Goal: Information Seeking & Learning: Learn about a topic

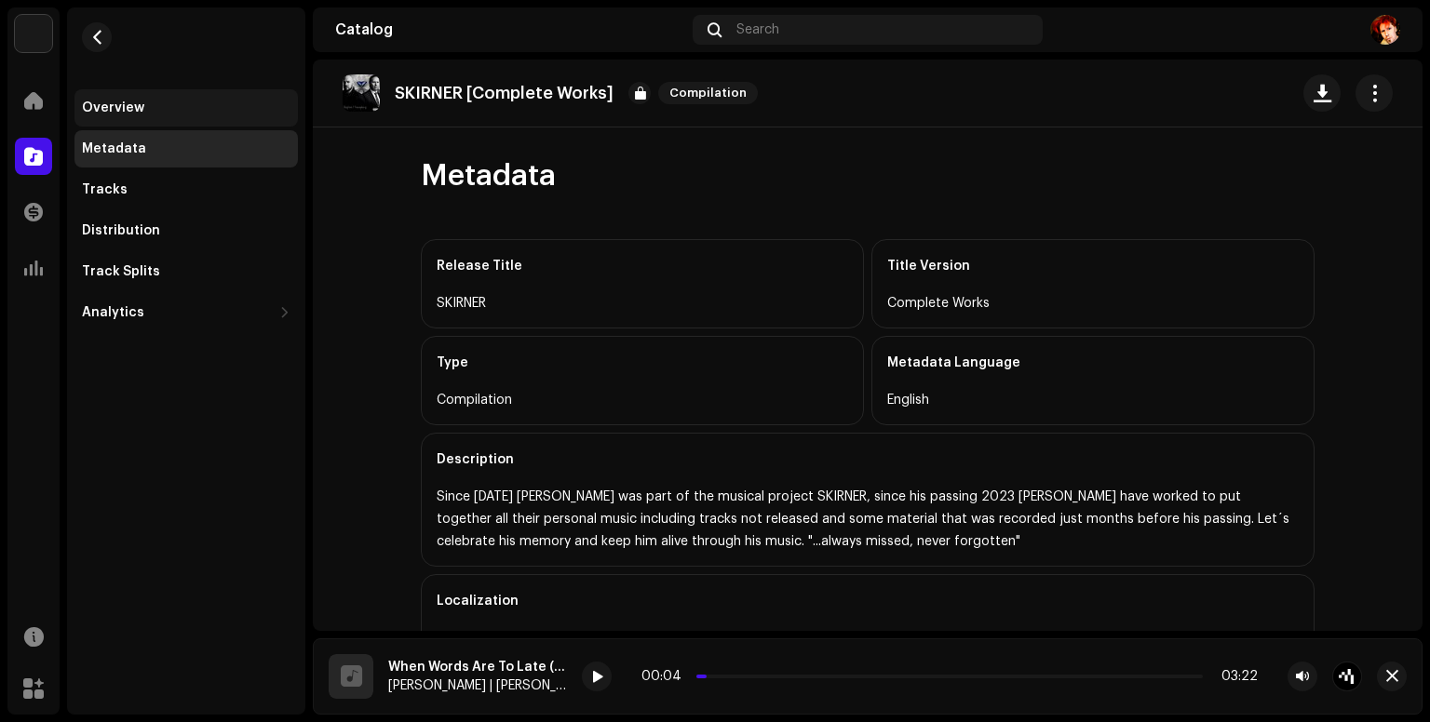
scroll to position [413, 0]
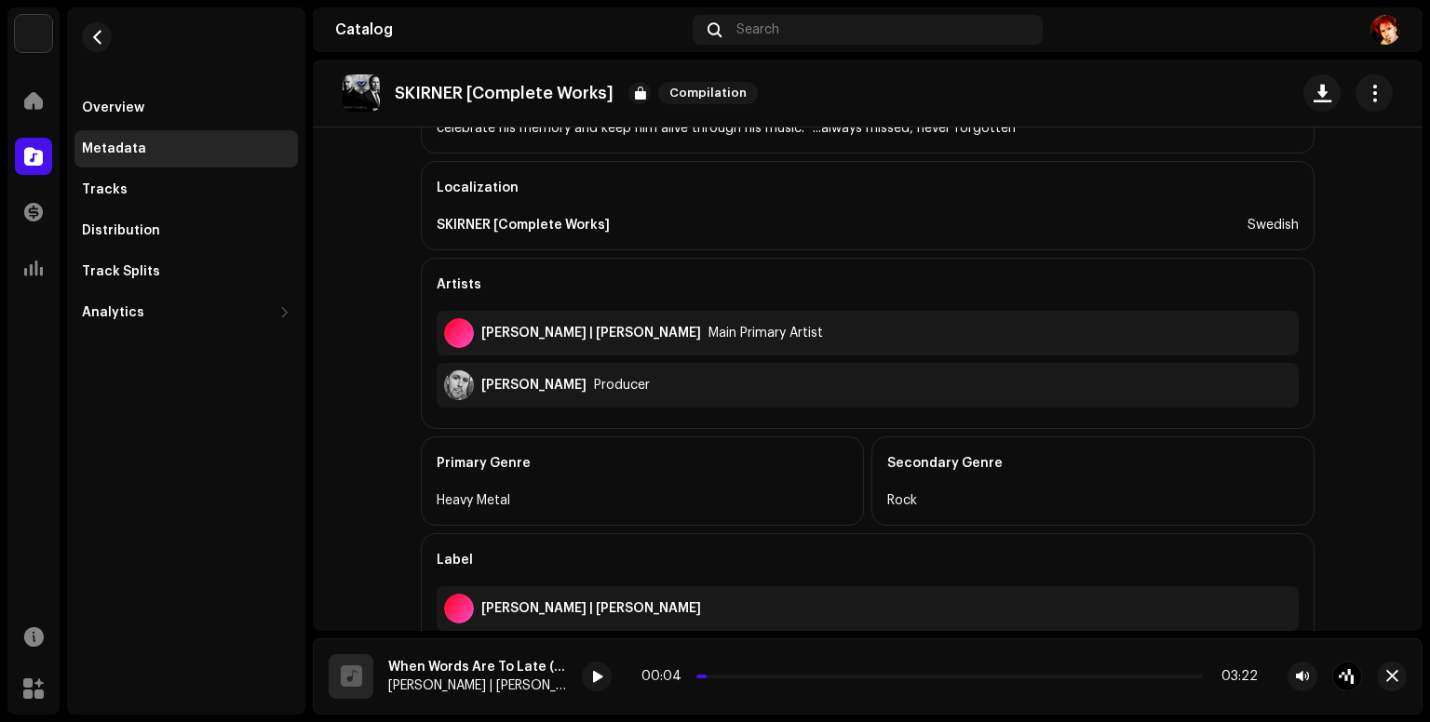
click at [37, 42] on img at bounding box center [33, 33] width 37 height 37
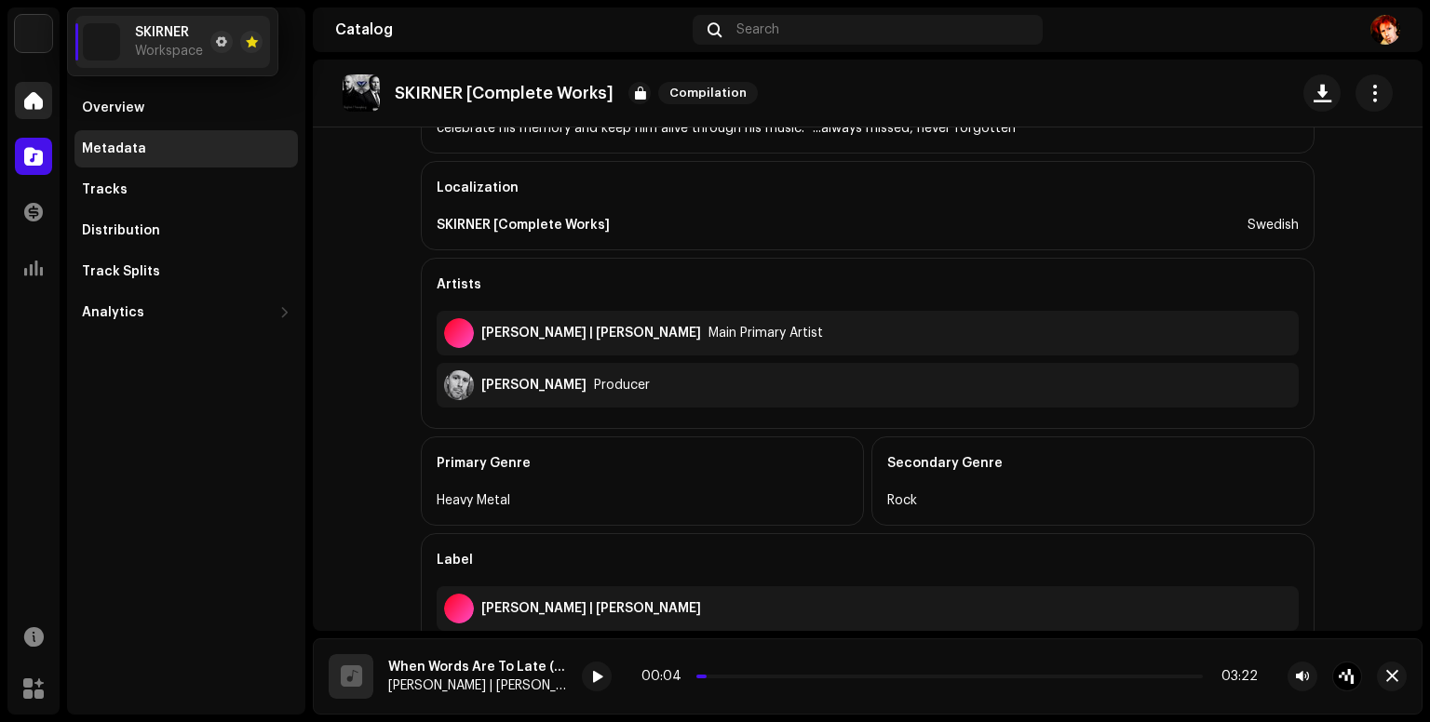
click at [40, 82] on div at bounding box center [33, 100] width 37 height 37
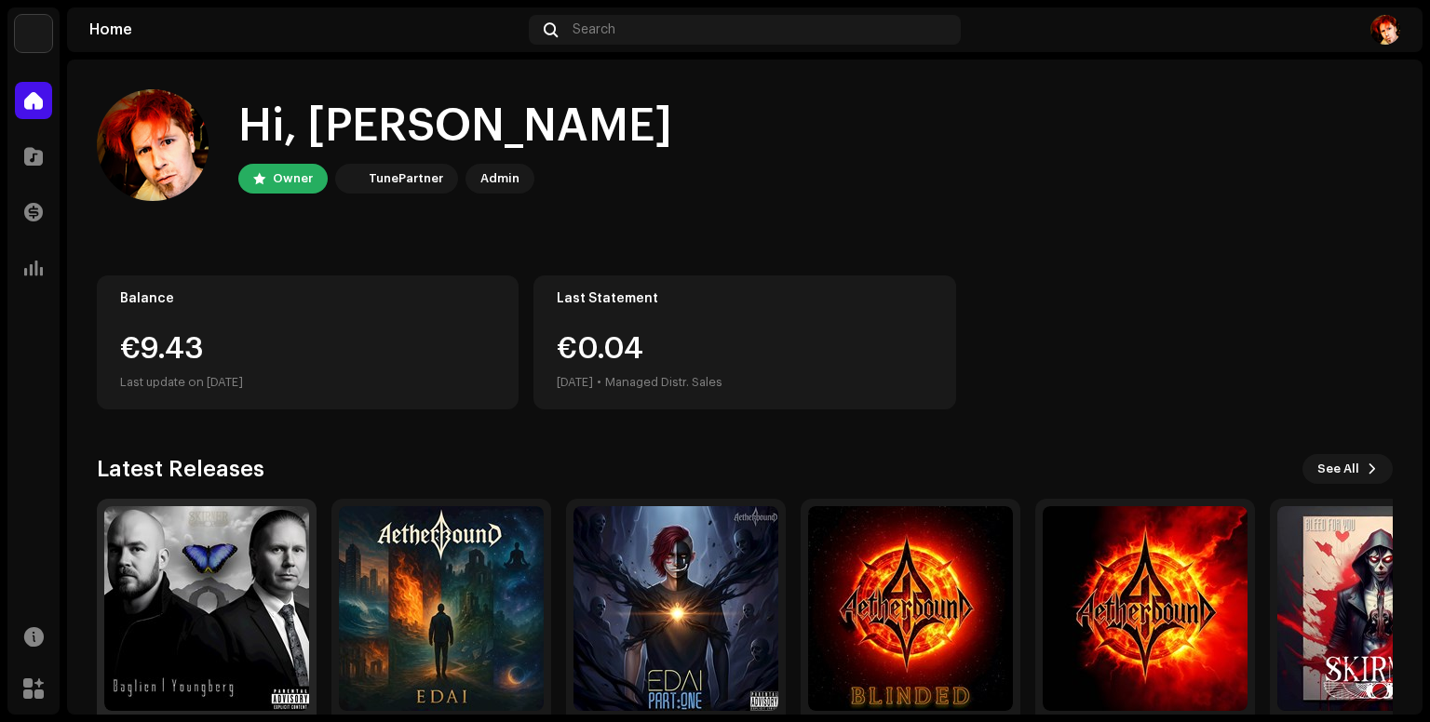
click at [222, 615] on img at bounding box center [206, 608] width 205 height 205
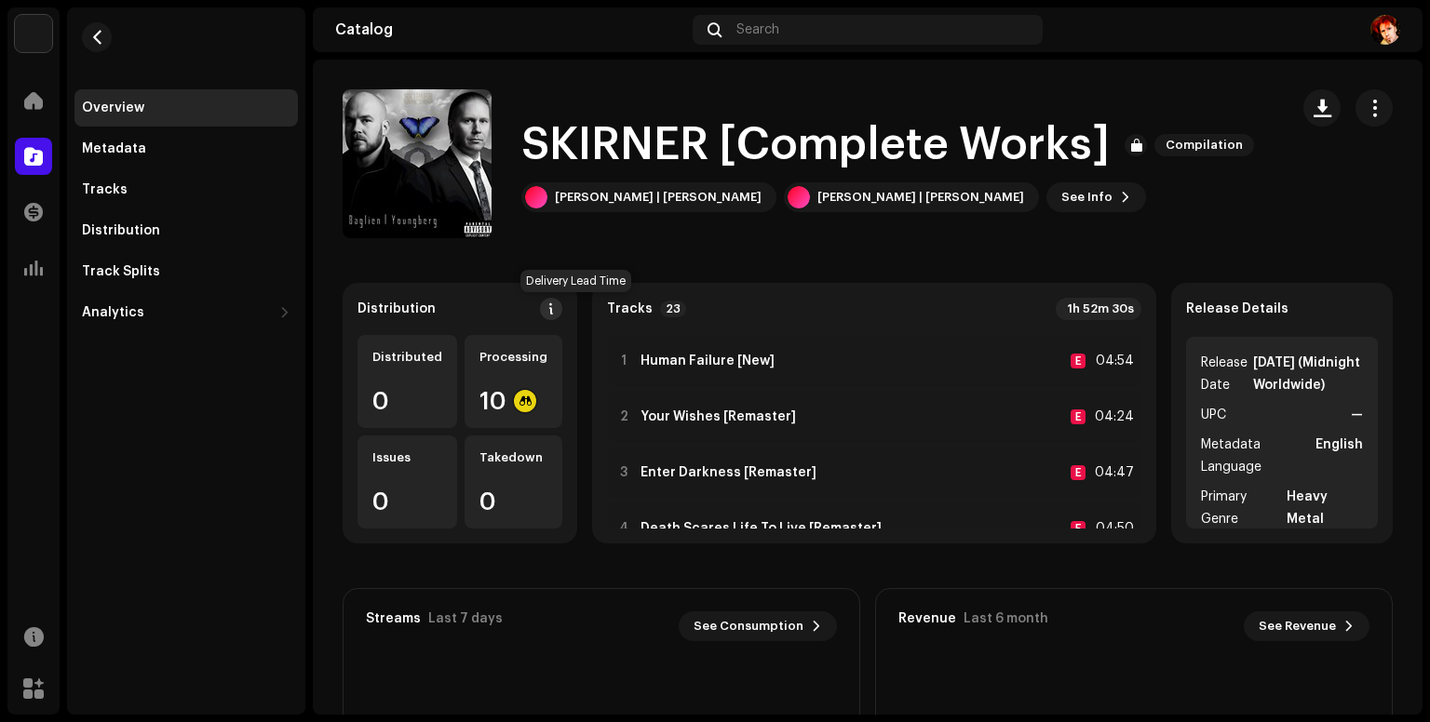
click at [558, 314] on span at bounding box center [551, 309] width 13 height 15
click at [1188, 88] on div "DSP Guidelines for Delivery Lead Time We usually deliver your releases within h…" at bounding box center [715, 361] width 1430 height 722
click at [135, 317] on div "Analytics" at bounding box center [113, 312] width 62 height 15
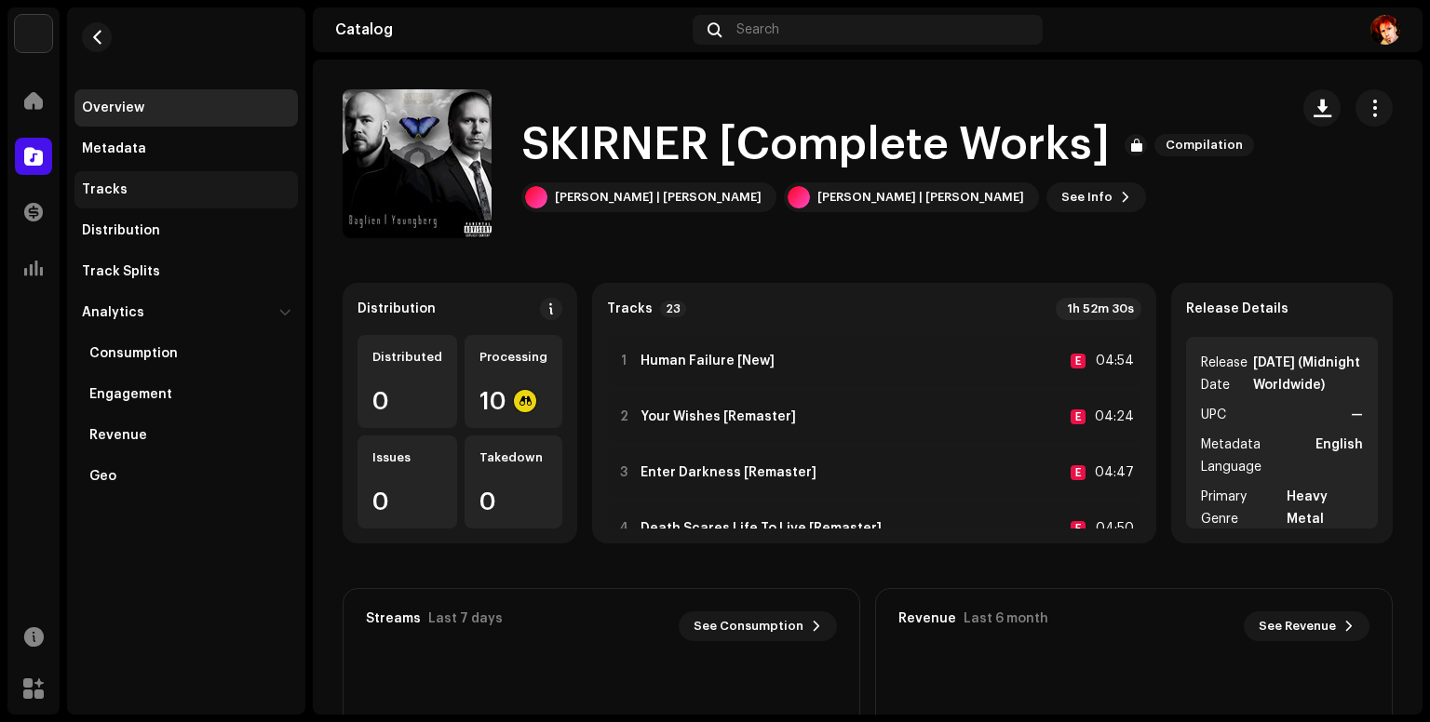
click at [145, 192] on div "Tracks" at bounding box center [186, 189] width 208 height 15
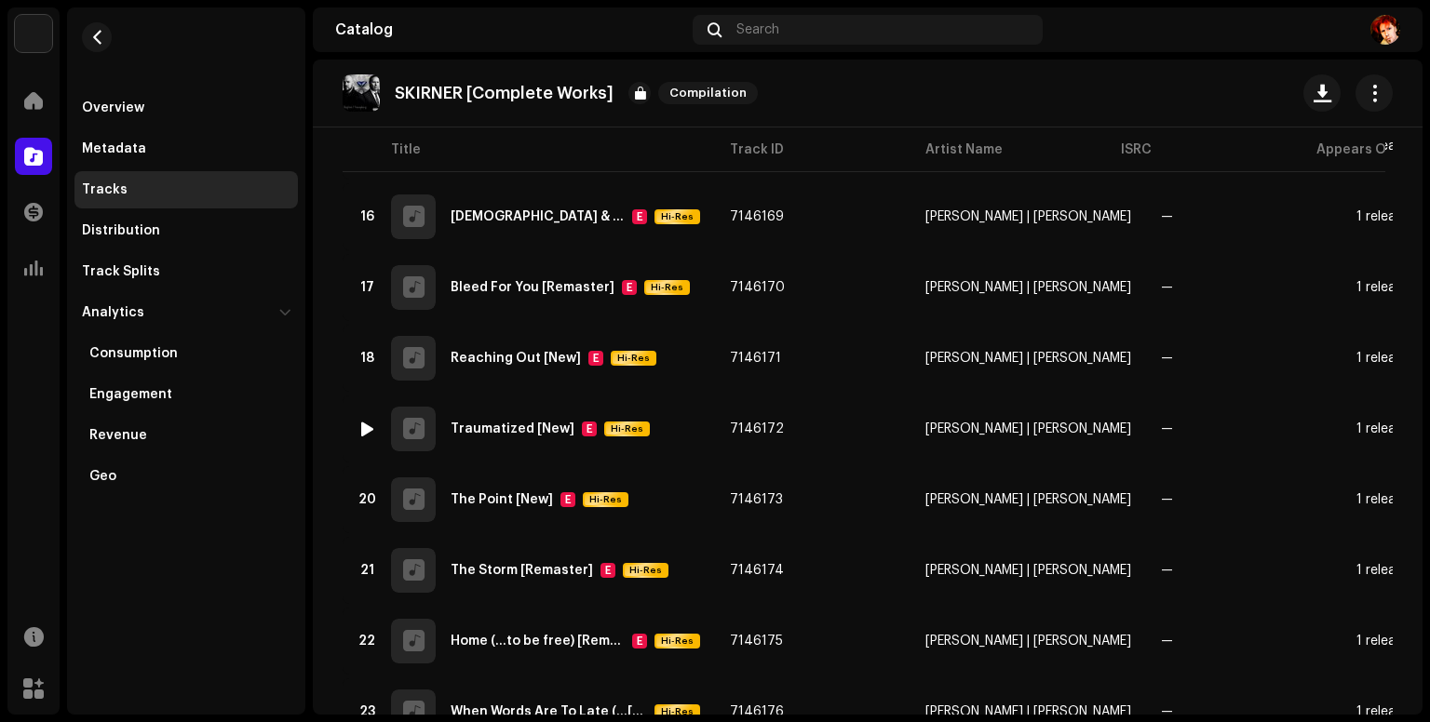
scroll to position [1326, 0]
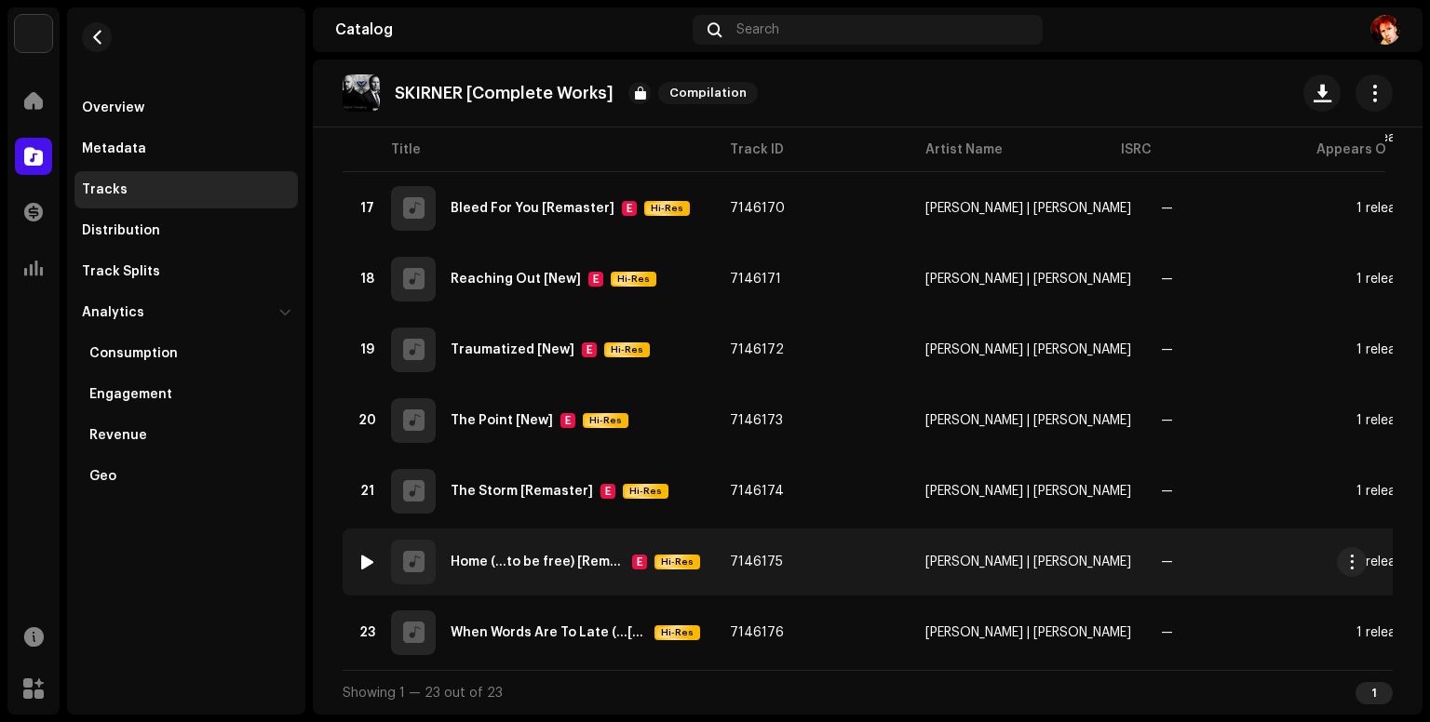
click at [561, 567] on div "22 Home (...to be free) [Remaster] E Hi-Res" at bounding box center [528, 562] width 343 height 45
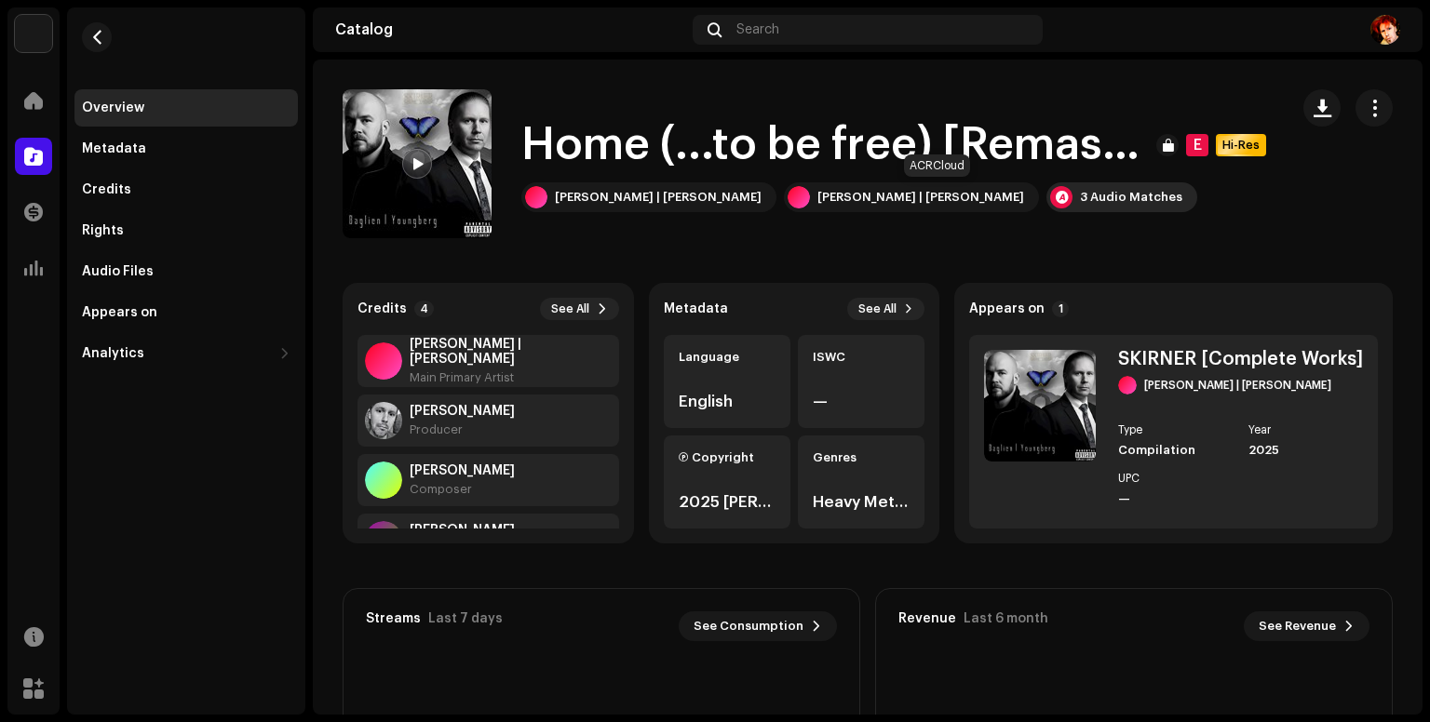
click at [1080, 195] on div "3 Audio Matches" at bounding box center [1131, 197] width 102 height 15
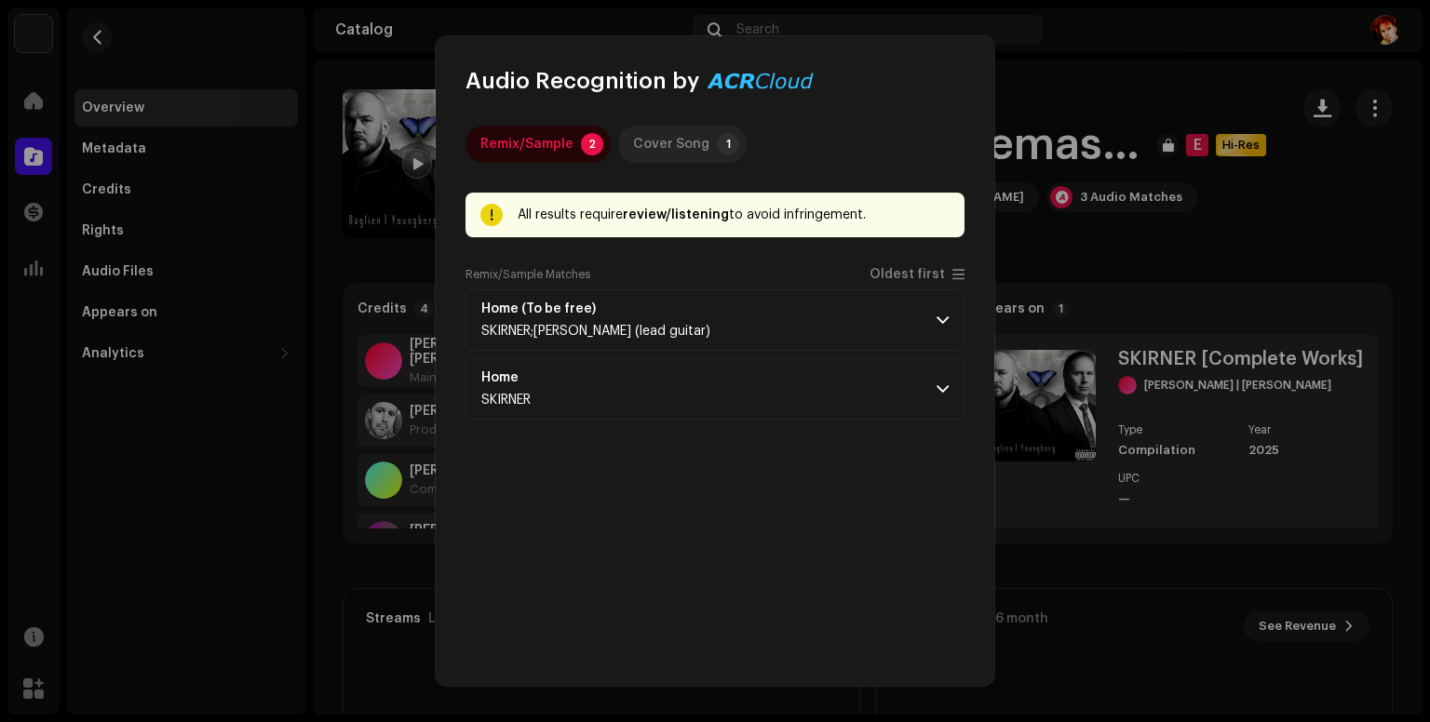
click at [676, 150] on div "Cover Song" at bounding box center [671, 144] width 76 height 37
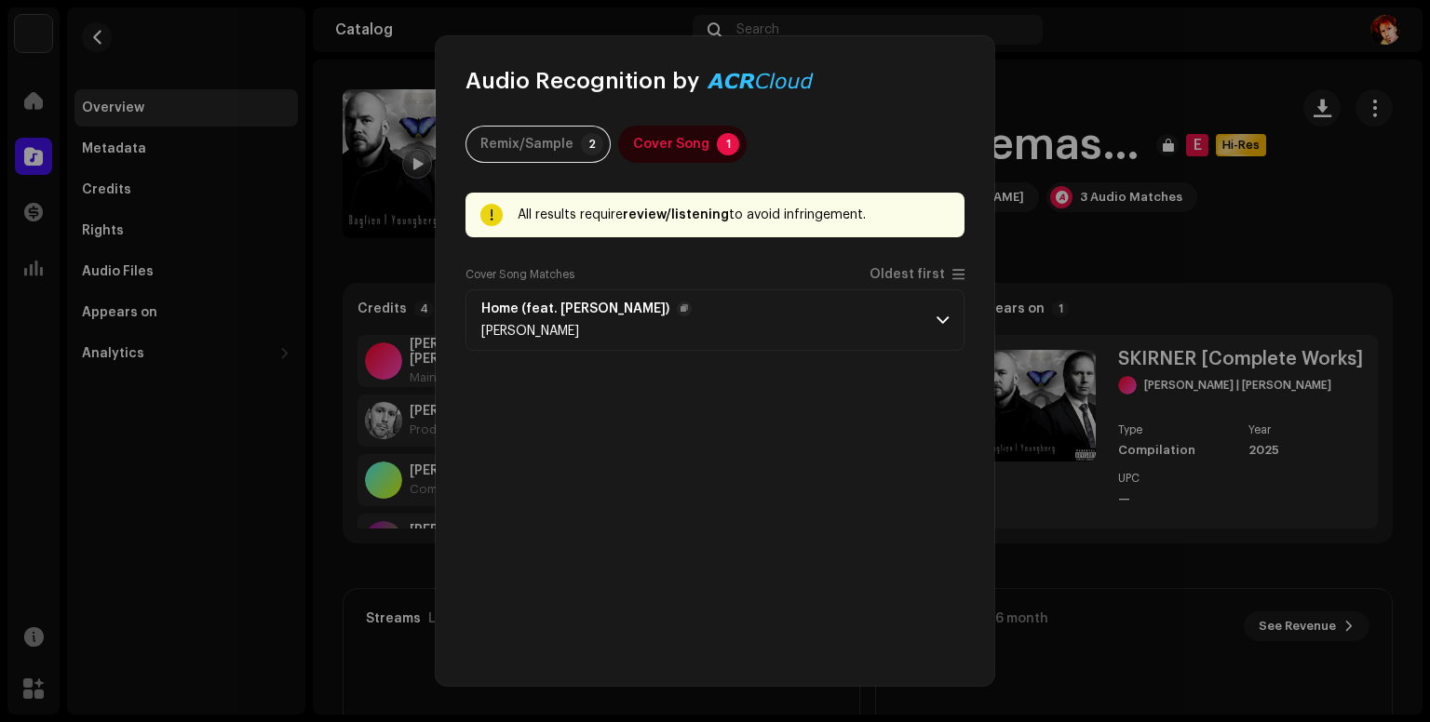
click at [946, 320] on p-accordion-header "Home (feat. [PERSON_NAME]) [PERSON_NAME]" at bounding box center [714, 319] width 499 height 61
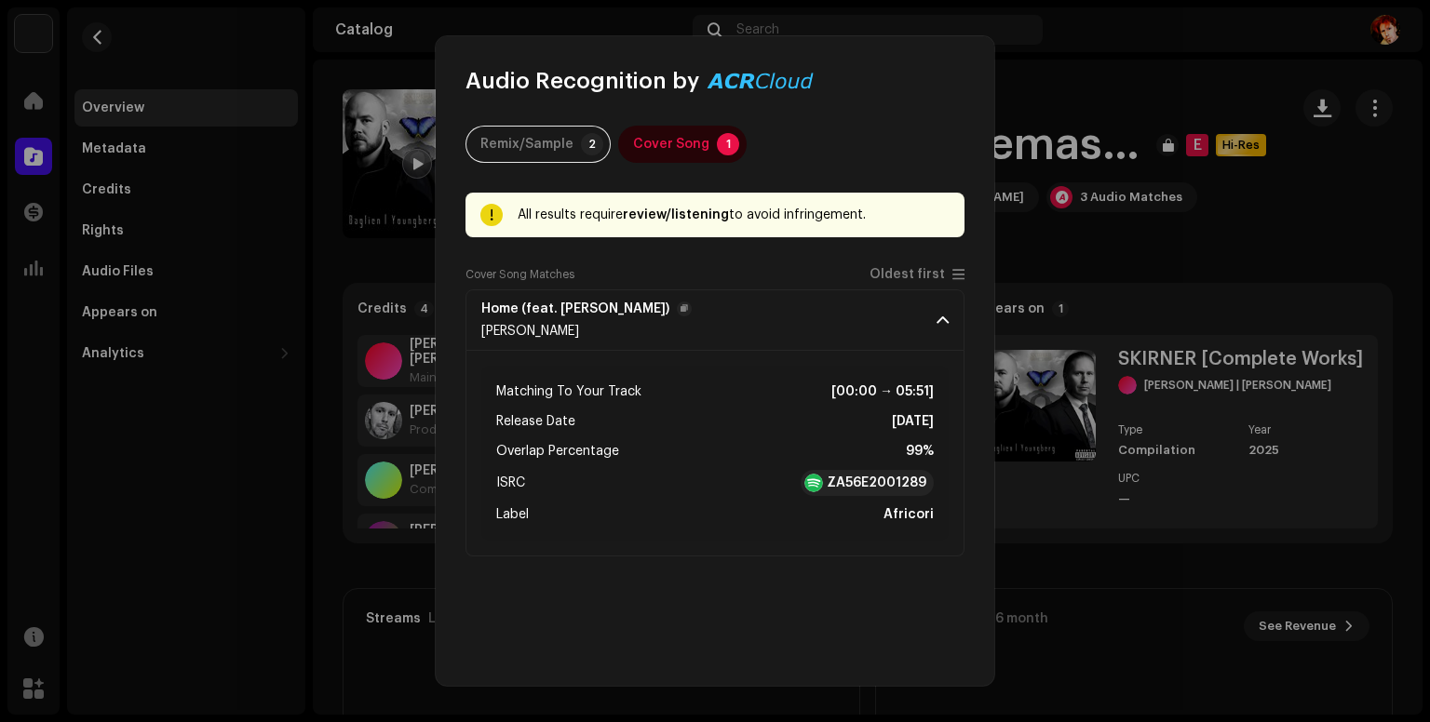
click at [494, 329] on span "[PERSON_NAME]" at bounding box center [530, 331] width 98 height 13
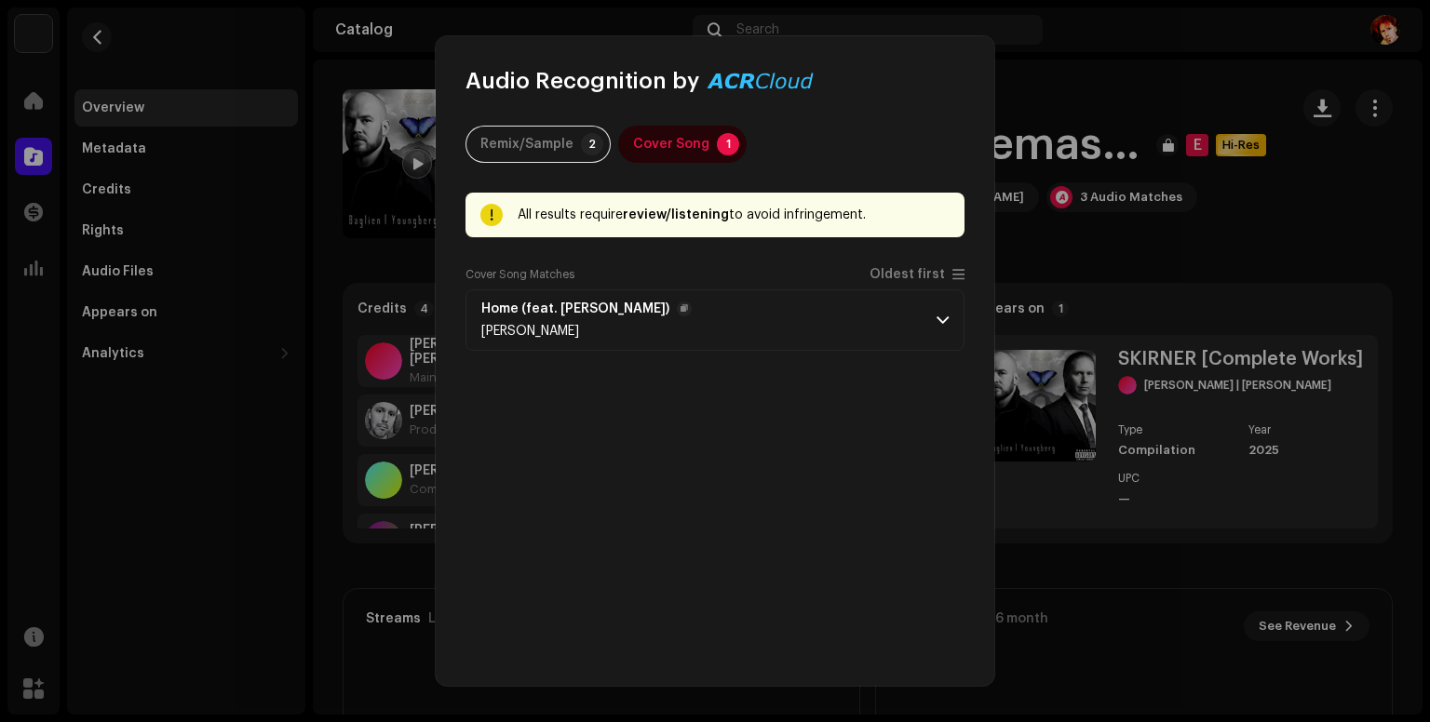
click at [494, 329] on span "[PERSON_NAME]" at bounding box center [530, 331] width 98 height 13
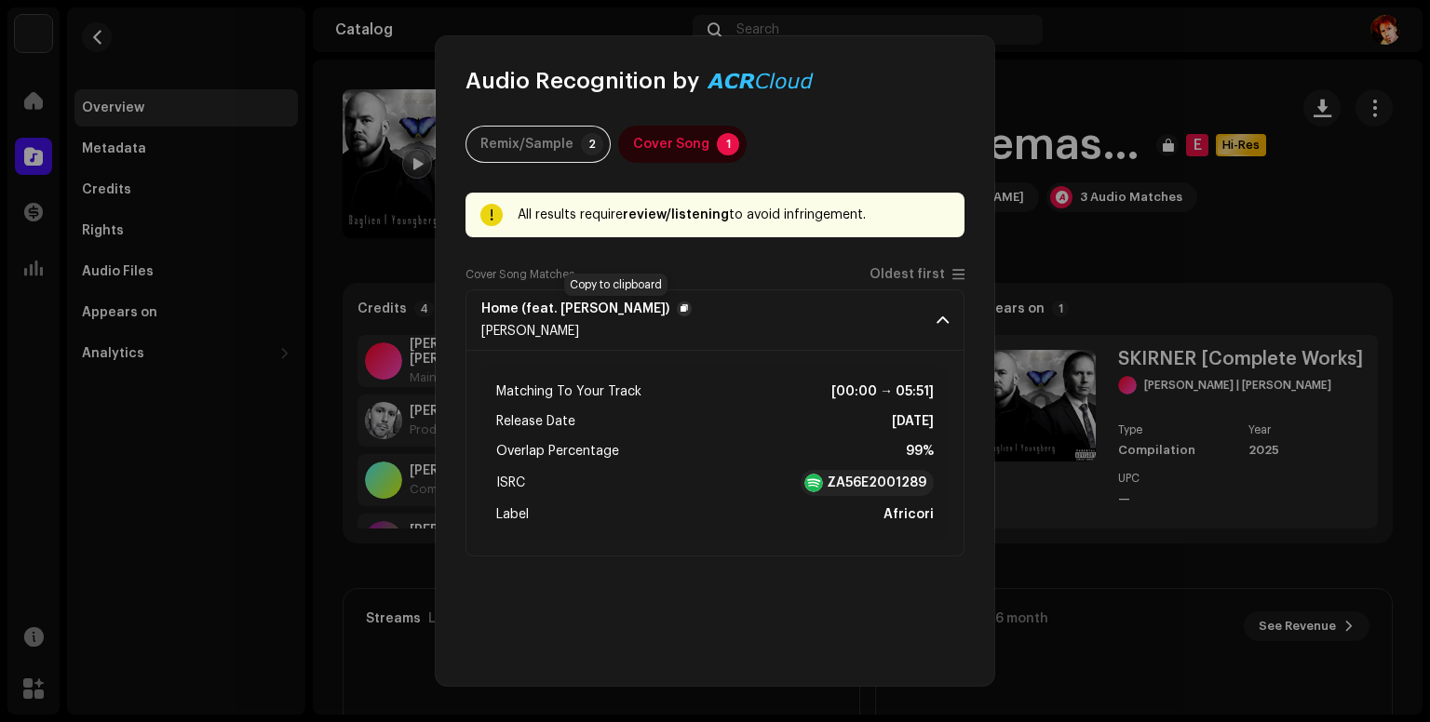
click at [680, 314] on span "button" at bounding box center [683, 309] width 7 height 15
click at [952, 268] on span at bounding box center [958, 274] width 12 height 15
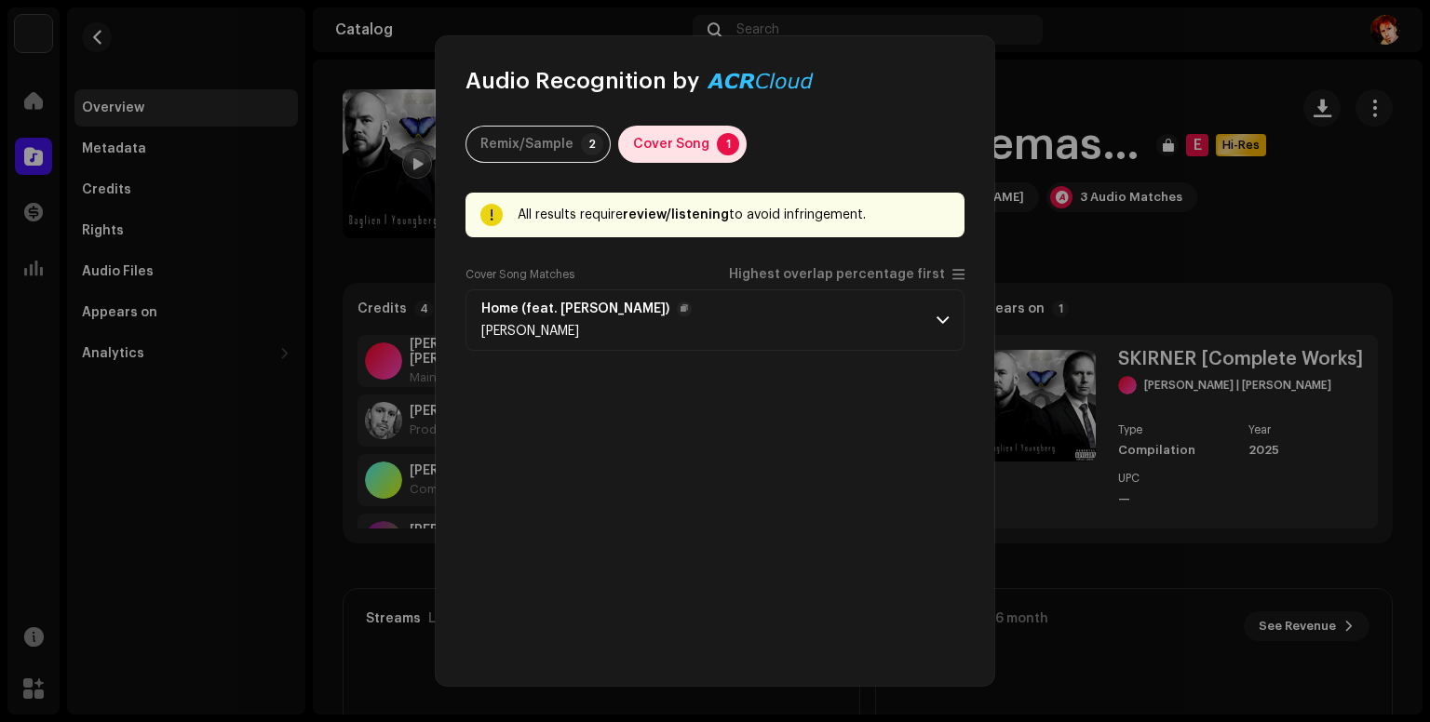
click at [654, 141] on div "Cover Song" at bounding box center [671, 144] width 76 height 37
click at [496, 135] on div "Remix/Sample" at bounding box center [526, 144] width 93 height 37
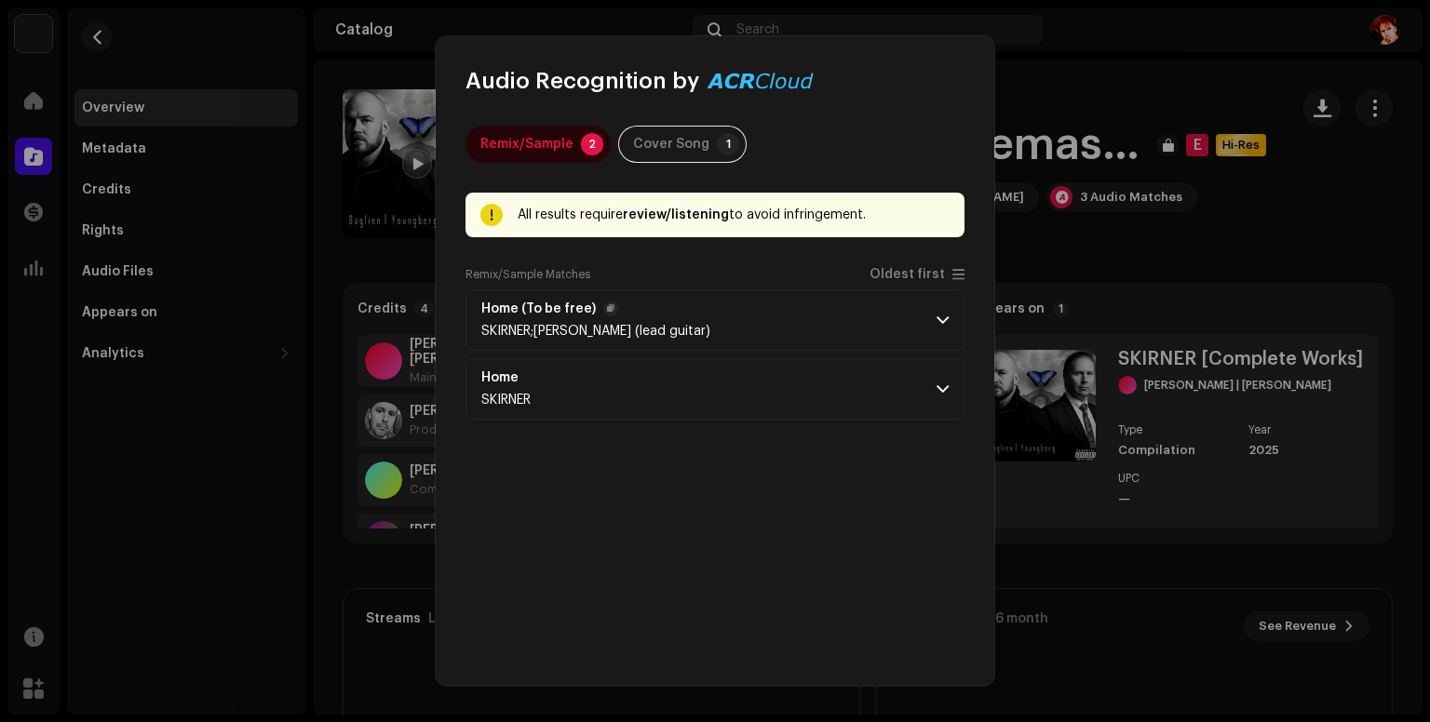
click at [936, 321] on span at bounding box center [942, 320] width 12 height 15
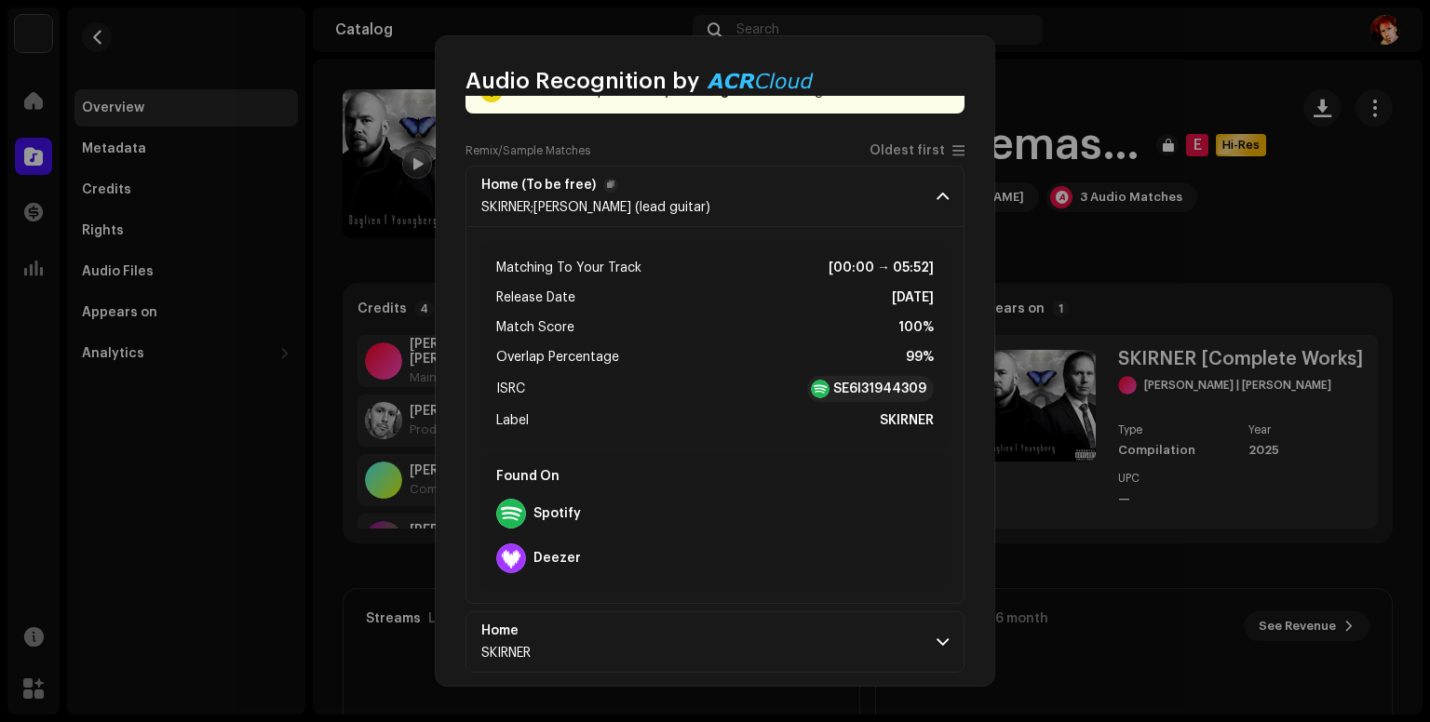
scroll to position [139, 0]
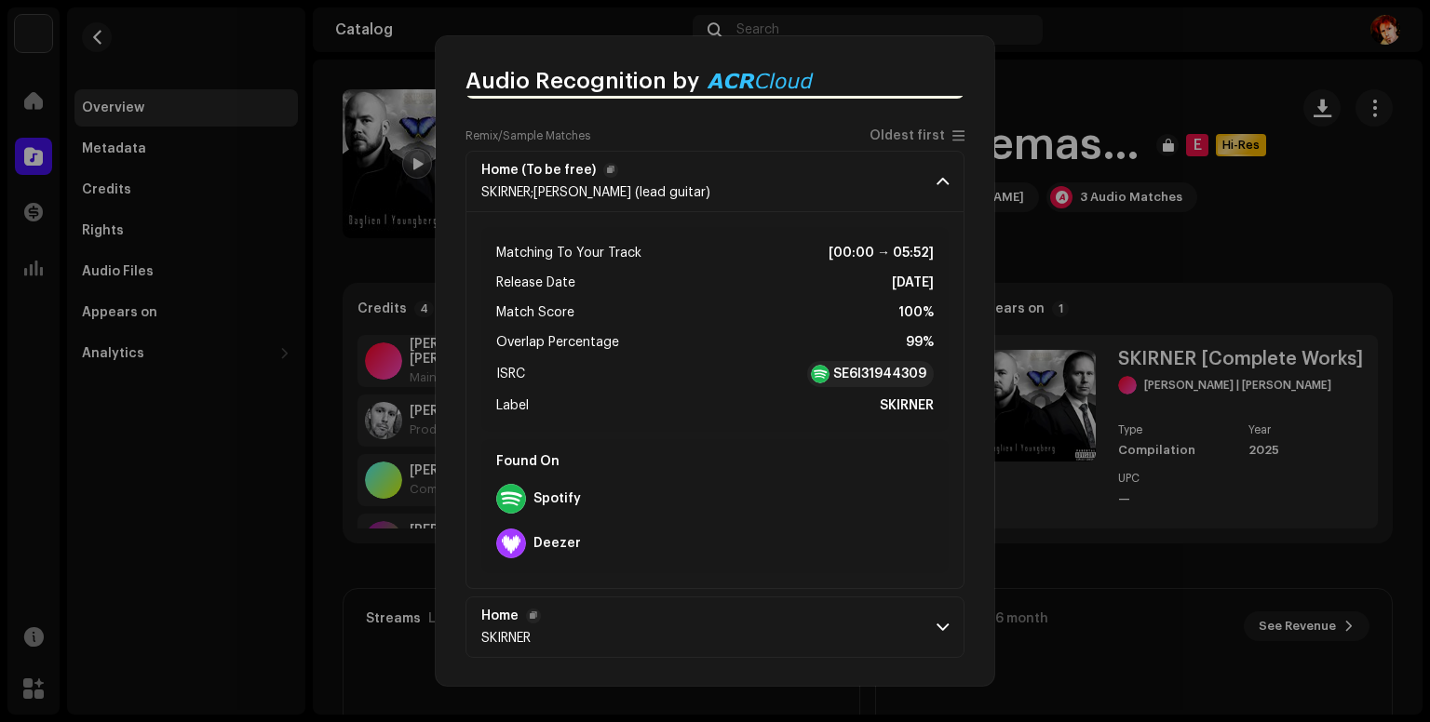
click at [944, 628] on p-accordion-header "Home SKIRNER" at bounding box center [714, 627] width 499 height 61
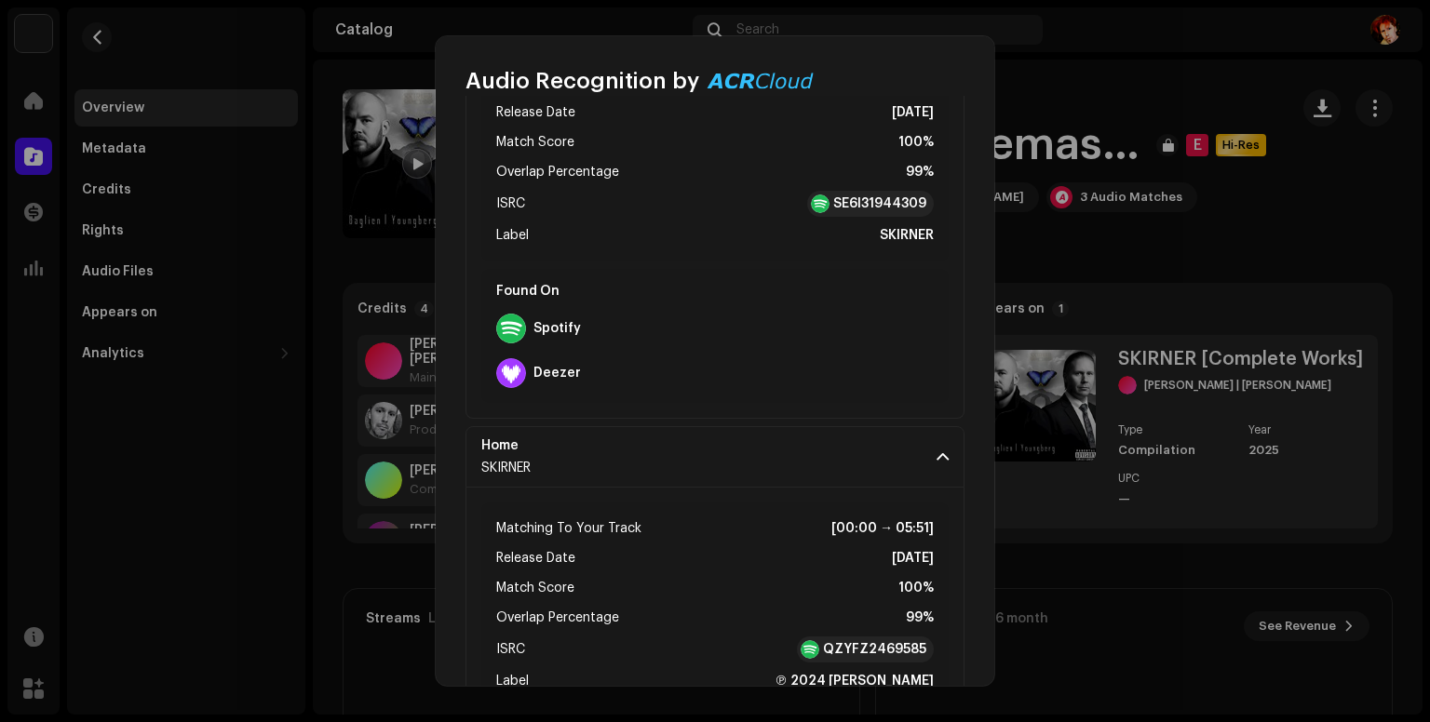
scroll to position [516, 0]
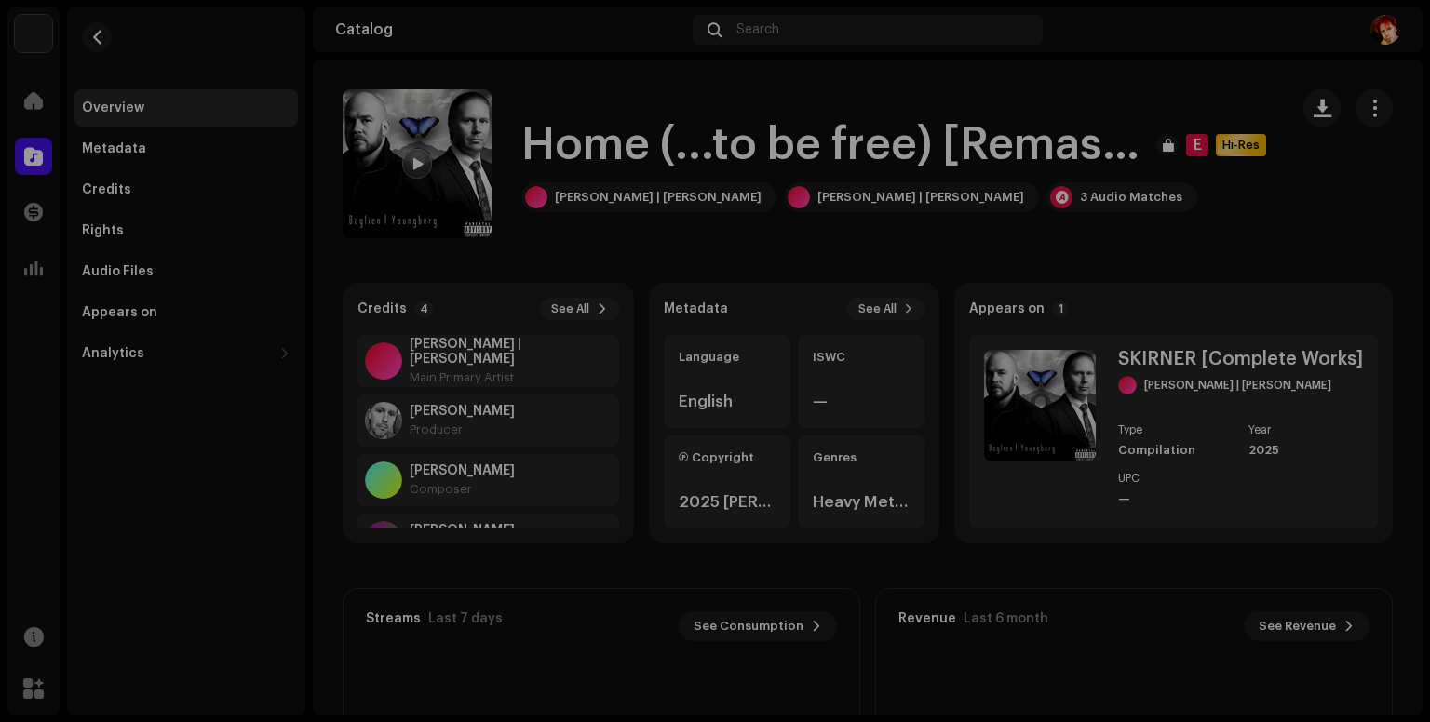
click at [1113, 107] on div "Audio Recognition by Remix/Sample 2 Cover Song 1 All results require review/lis…" at bounding box center [715, 361] width 1430 height 722
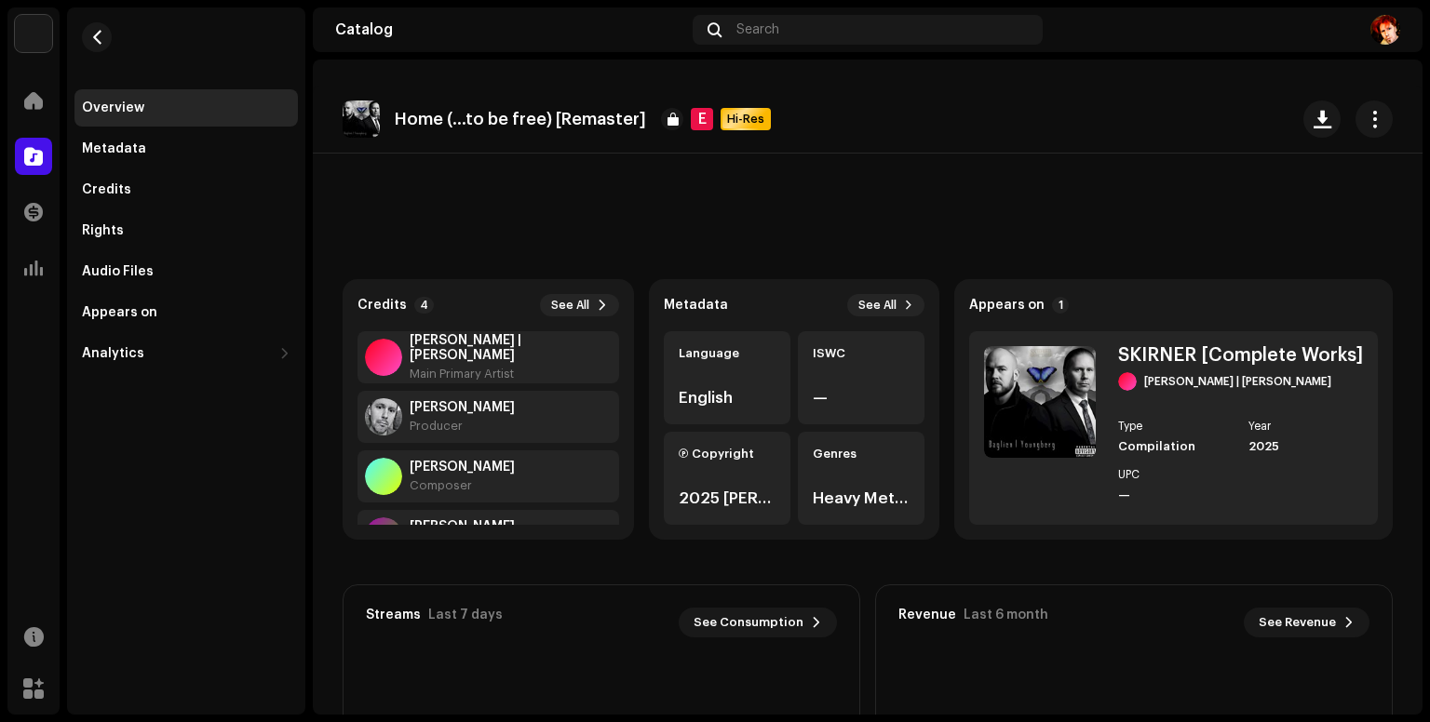
scroll to position [0, 0]
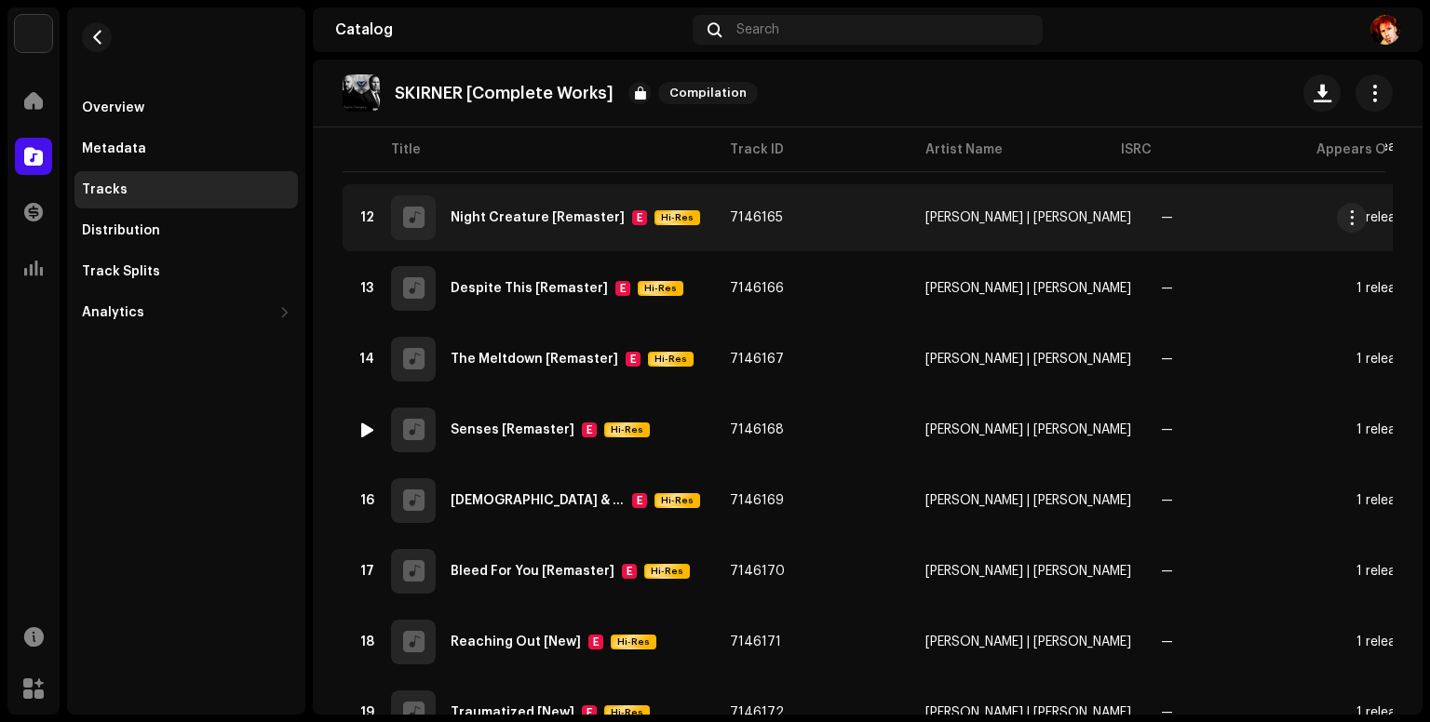
scroll to position [992, 0]
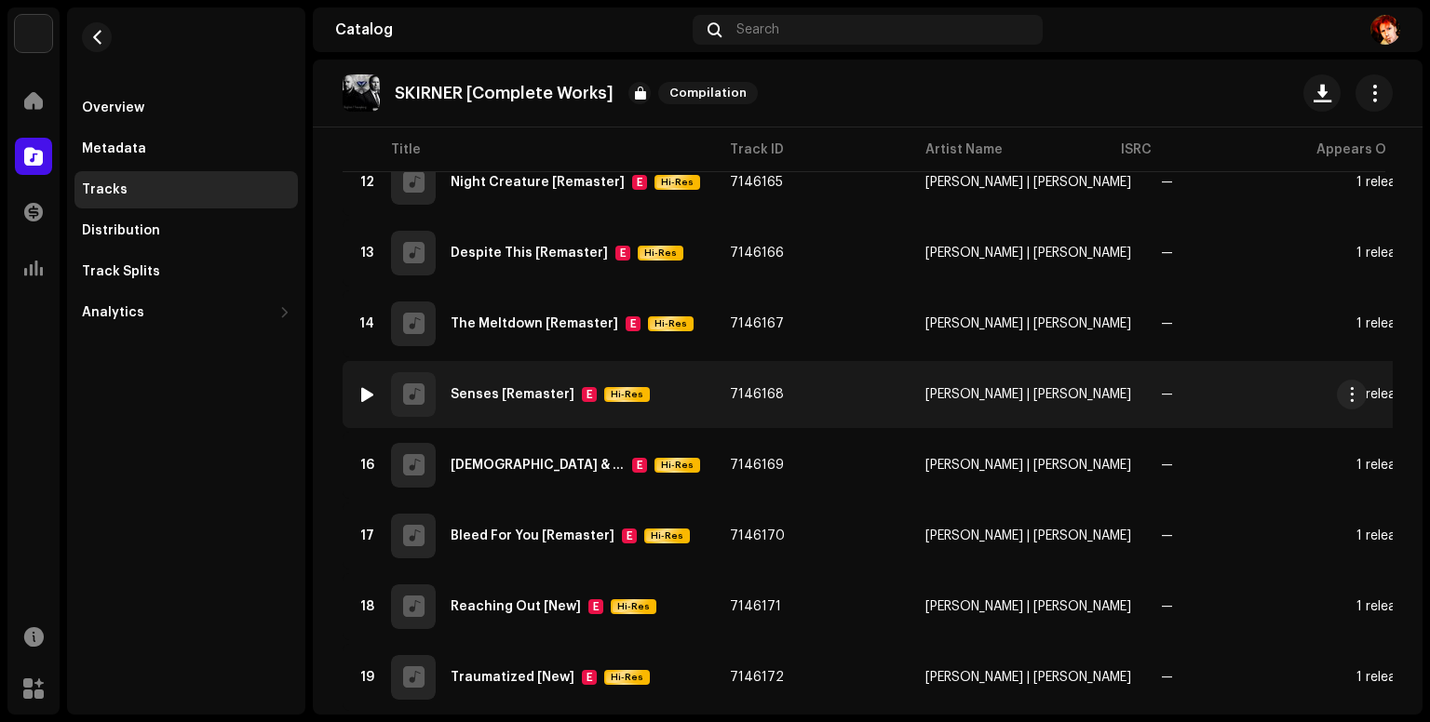
click at [871, 397] on td "7146168" at bounding box center [812, 394] width 195 height 67
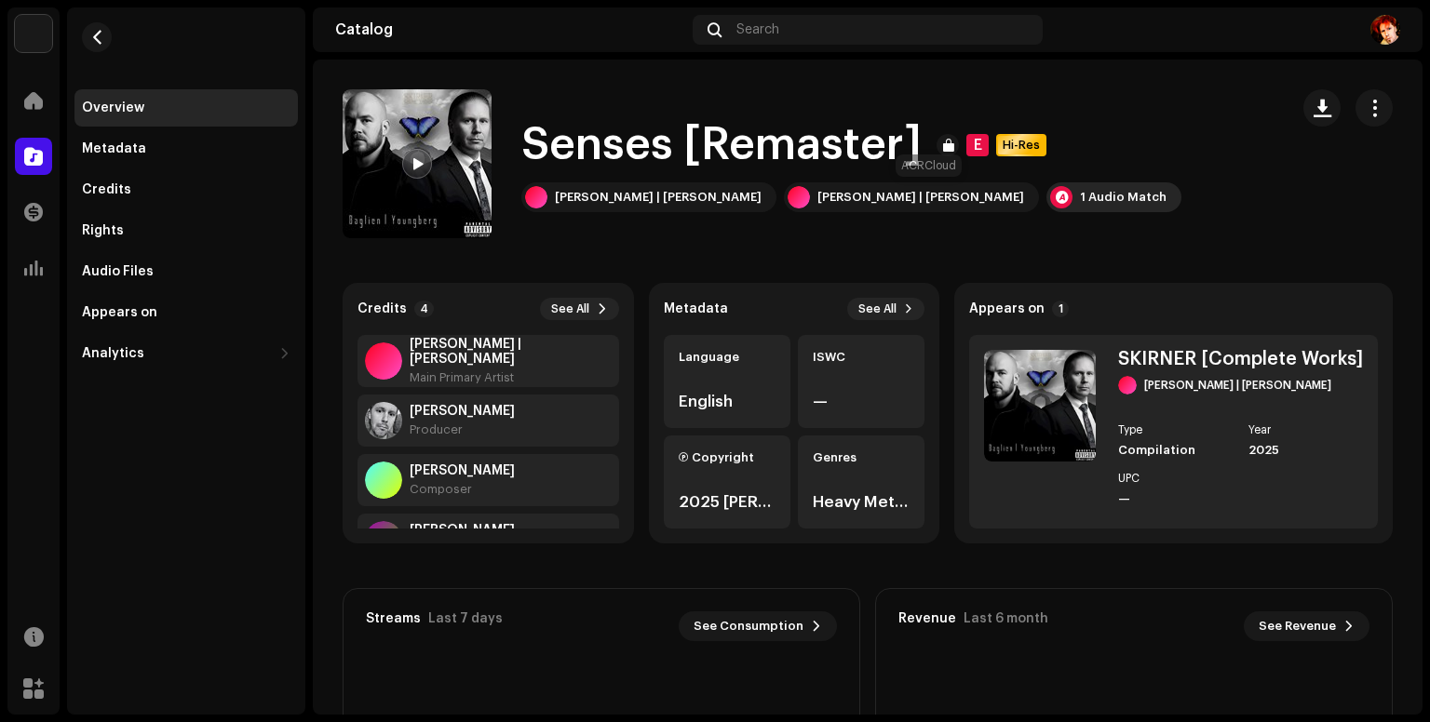
click at [1080, 195] on div "1 Audio Match" at bounding box center [1123, 197] width 87 height 15
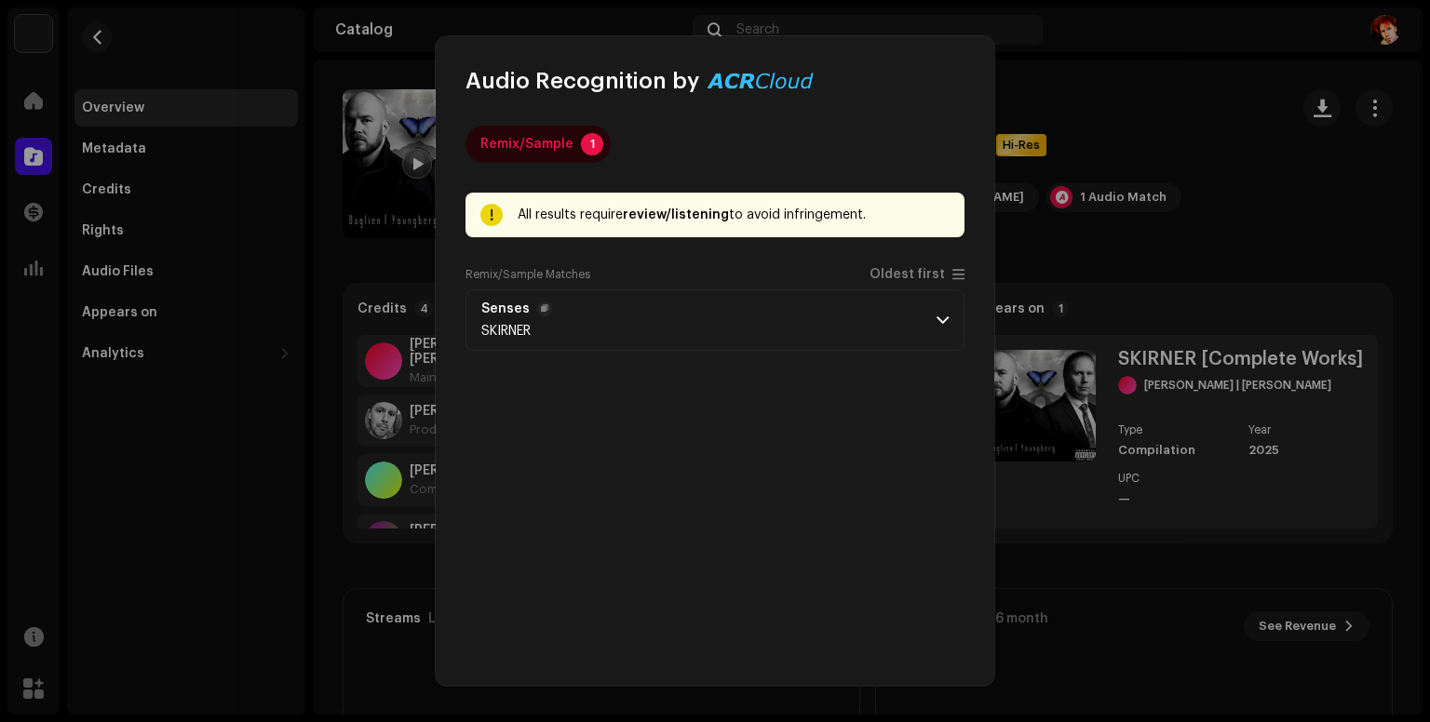
click at [901, 333] on p-accordion-header "Senses SKIRNER" at bounding box center [714, 319] width 499 height 61
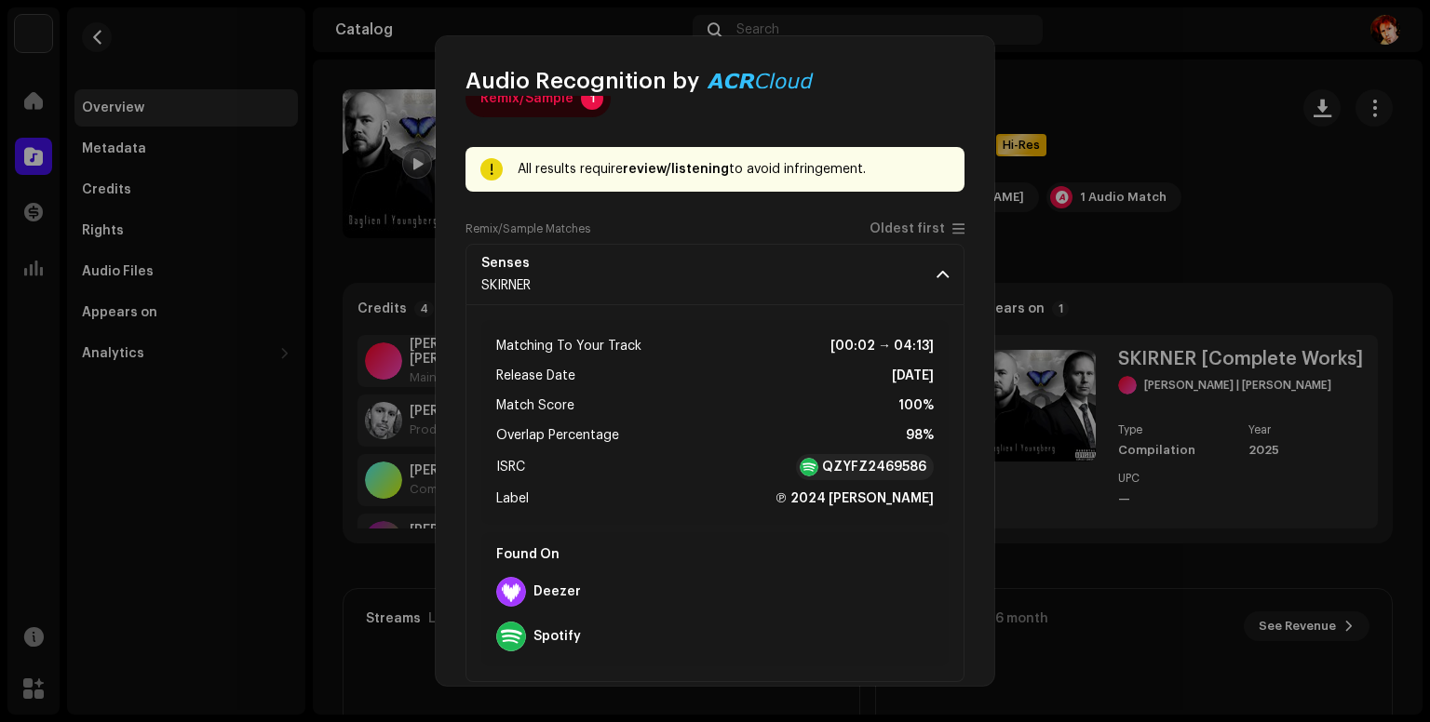
scroll to position [71, 0]
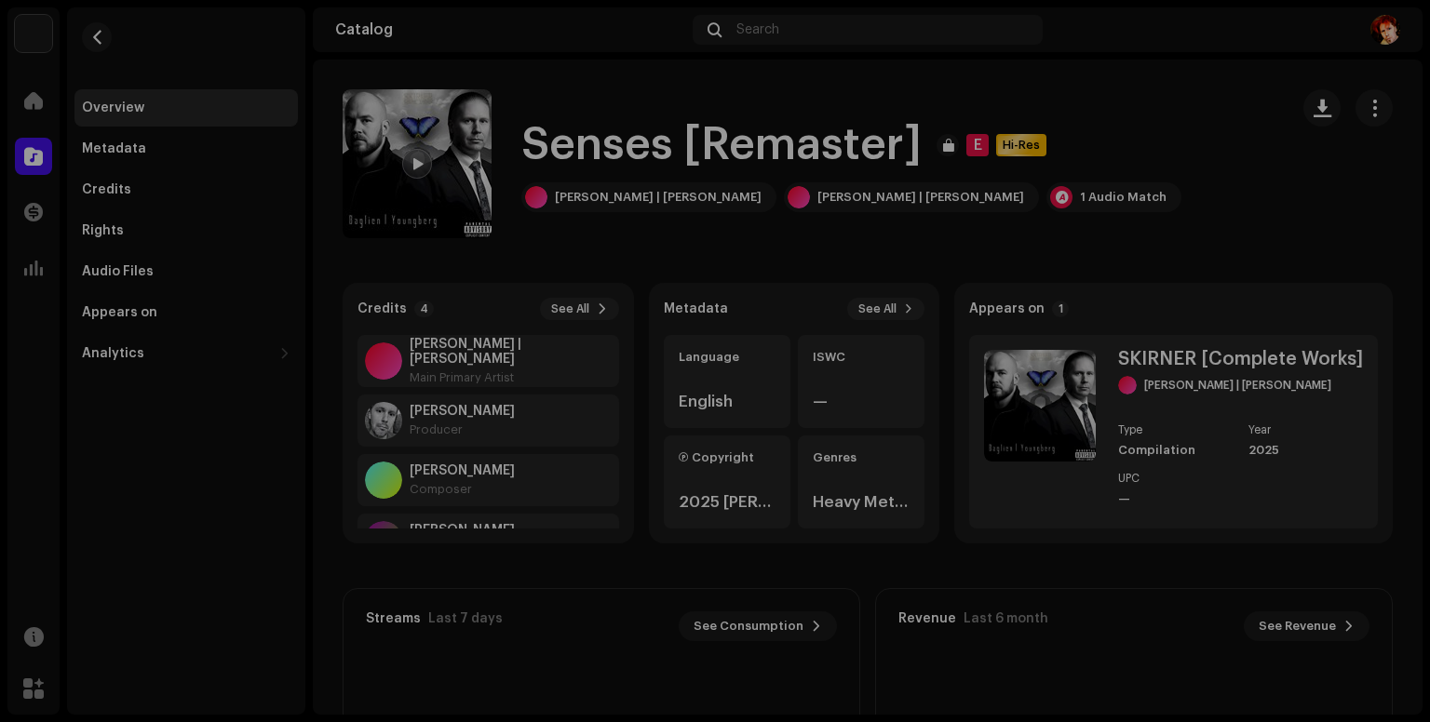
click at [1229, 189] on div "Audio Recognition by Remix/Sample 1 All results require review/listening to avo…" at bounding box center [715, 361] width 1430 height 722
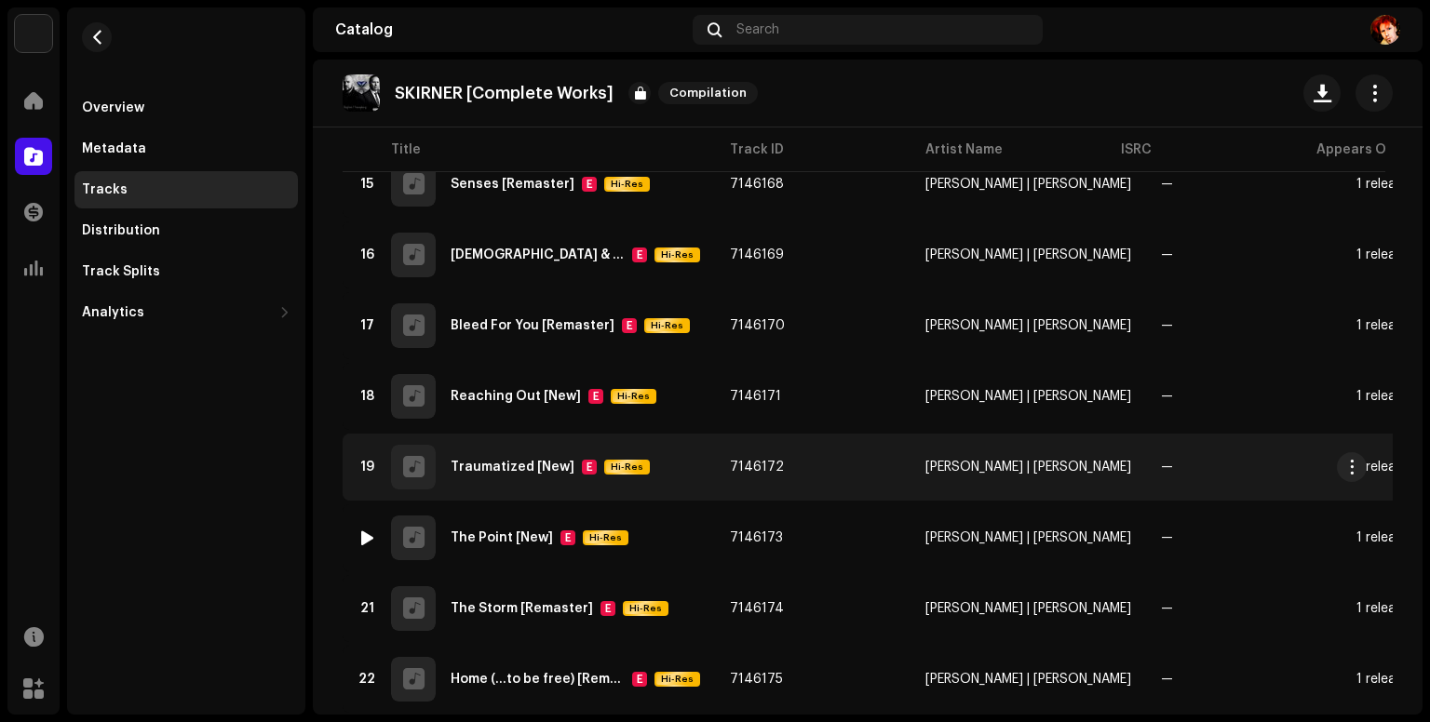
scroll to position [1326, 0]
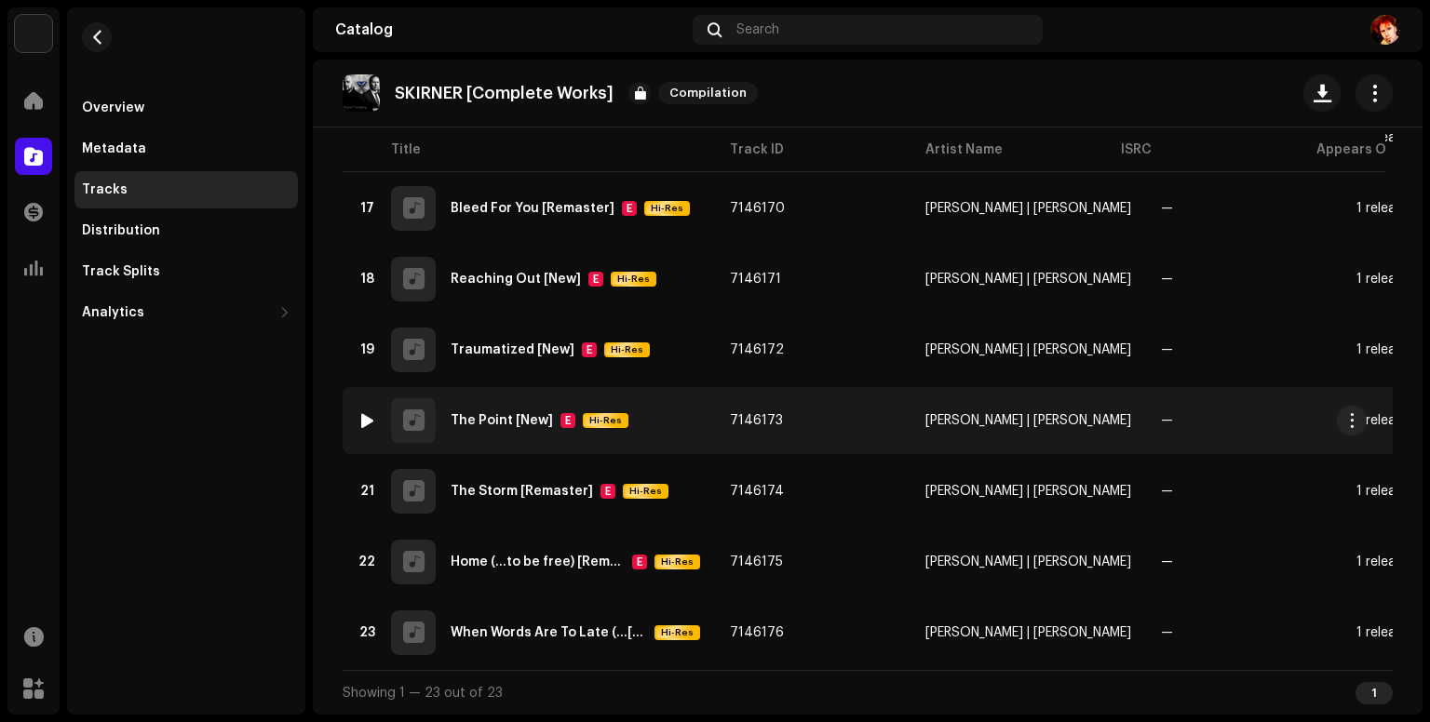
click at [773, 418] on span "7146173" at bounding box center [756, 420] width 53 height 13
